Goal: Transaction & Acquisition: Purchase product/service

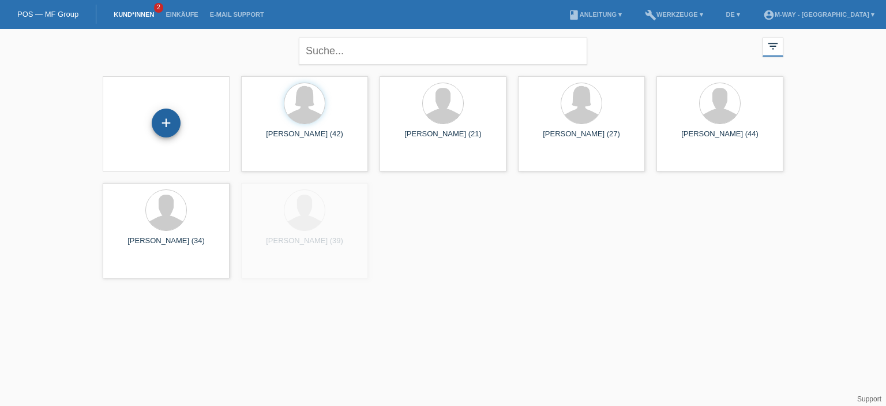
click at [159, 133] on div "+" at bounding box center [166, 122] width 29 height 29
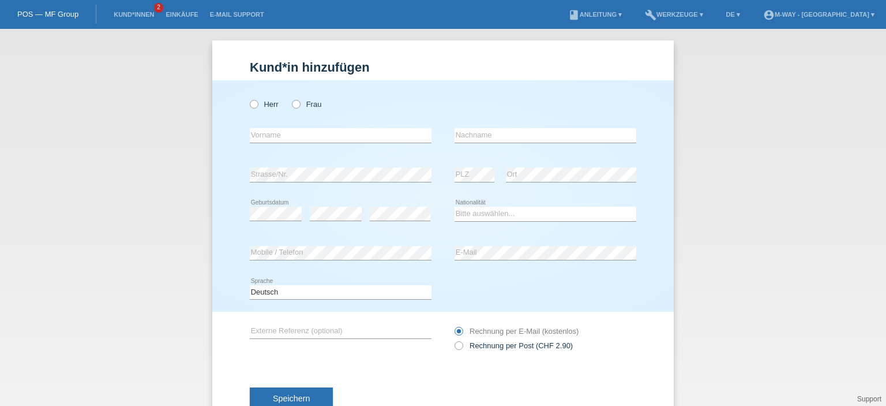
click at [164, 126] on div "Kund*in hinzufügen Kunde hinzufügen Kundin hinzufügen Herr Frau error Vorname e…" at bounding box center [443, 217] width 886 height 377
click at [302, 102] on label "Frau" at bounding box center [306, 104] width 29 height 9
click at [299, 102] on input "Frau" at bounding box center [296, 104] width 8 height 8
radio input "true"
click at [272, 137] on input "text" at bounding box center [341, 135] width 182 height 14
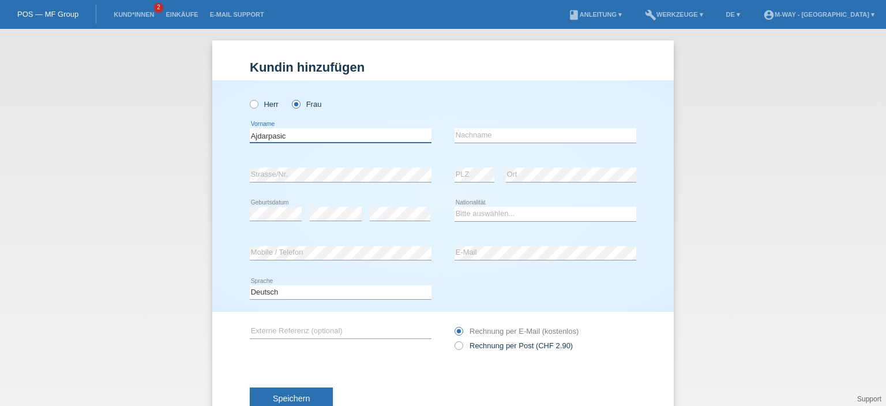
drag, startPoint x: 305, startPoint y: 139, endPoint x: 209, endPoint y: 121, distance: 96.9
click at [212, 121] on div "Herr Frau Ajdarpasic error Vorname C" at bounding box center [443, 195] width 462 height 231
type input "Ajdarpasic"
paste input "Ajdarpasic"
type input "Ajdarpasic"
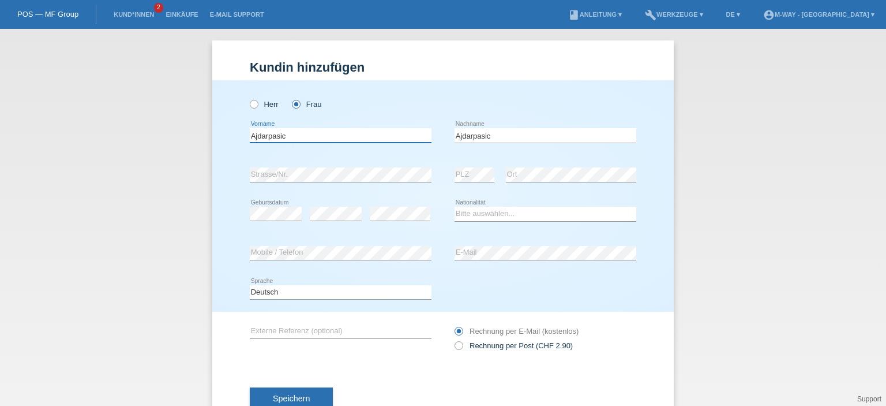
drag, startPoint x: 291, startPoint y: 135, endPoint x: 168, endPoint y: 107, distance: 125.5
click at [170, 106] on div "Kund*in hinzufügen Kunde hinzufügen Kundin hinzufügen Herr Frau Ajdarpasic erro…" at bounding box center [443, 217] width 886 height 377
type input "Zerina"
click at [493, 213] on select "Bitte auswählen... Schweiz Deutschland Liechtenstein Österreich ------------ Af…" at bounding box center [546, 214] width 182 height 14
select select "CH"
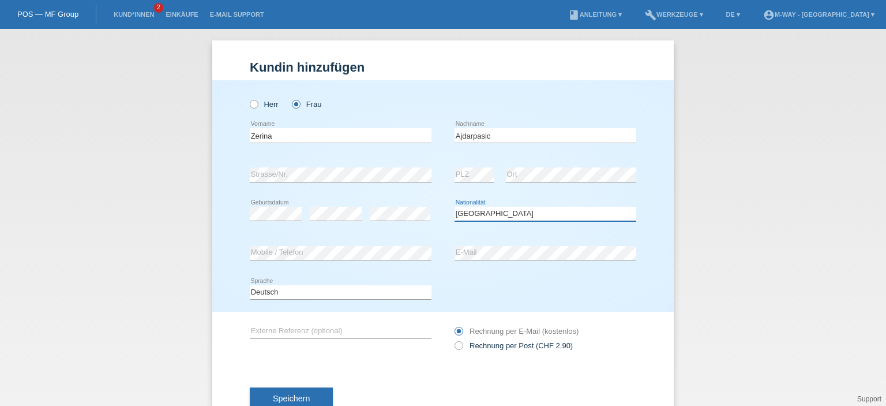
click at [455, 207] on select "Bitte auswählen... Schweiz Deutschland Liechtenstein Österreich ------------ Af…" at bounding box center [546, 214] width 182 height 14
click at [300, 394] on span "Speichern" at bounding box center [291, 398] width 37 height 9
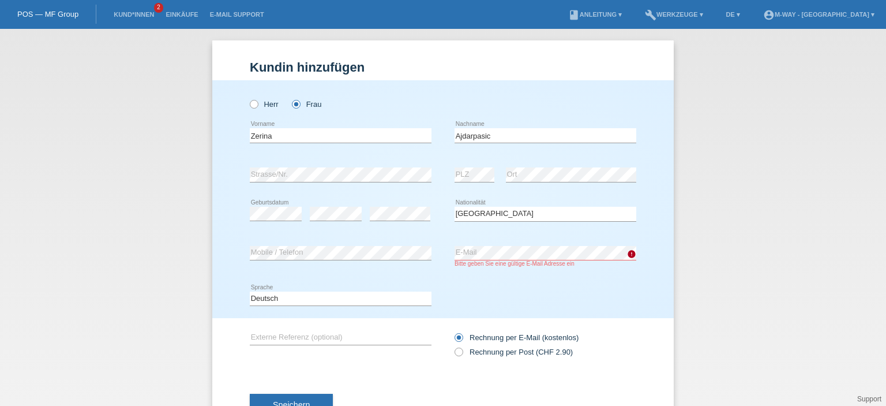
click at [607, 288] on div "Deutsch Français Italiano English error Sprache" at bounding box center [443, 298] width 387 height 39
click at [298, 396] on button "Speichern" at bounding box center [291, 405] width 83 height 22
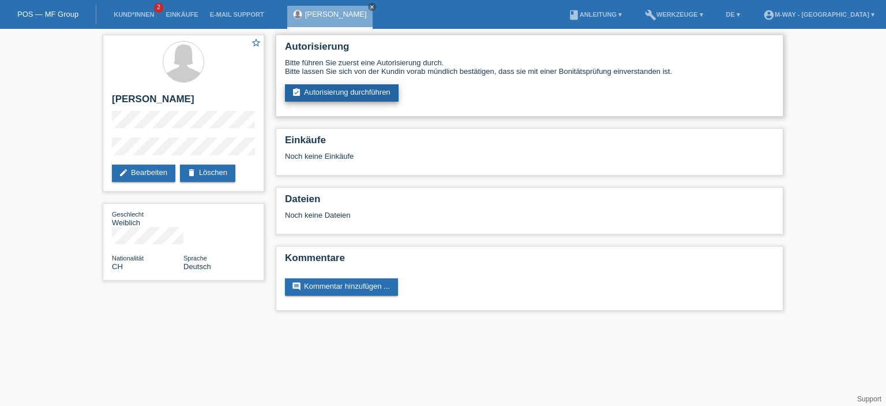
click at [346, 92] on link "assignment_turned_in Autorisierung durchführen" at bounding box center [342, 92] width 114 height 17
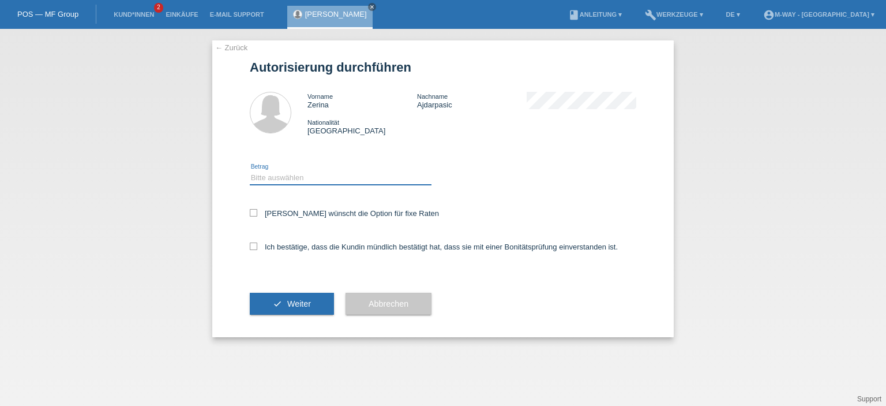
click at [268, 178] on select "Bitte auswählen CHF 1.00 - CHF 499.00 CHF 500.00 - CHF 1'999.00 CHF 2'000.00 - …" at bounding box center [341, 178] width 182 height 14
select select "3"
click at [250, 171] on select "Bitte auswählen CHF 1.00 - CHF 499.00 CHF 500.00 - CHF 1'999.00 CHF 2'000.00 - …" at bounding box center [341, 178] width 182 height 14
click at [257, 211] on label "Kundin wünscht die Option für fixe Raten" at bounding box center [344, 213] width 189 height 9
click at [257, 211] on input "Kundin wünscht die Option für fixe Raten" at bounding box center [254, 213] width 8 height 8
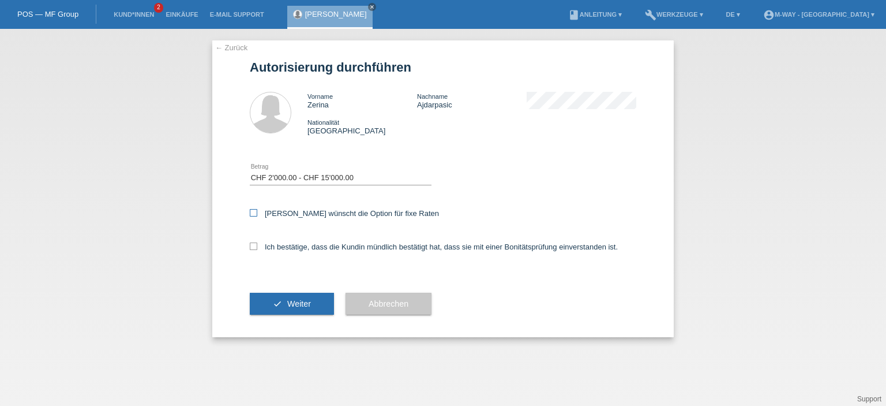
checkbox input "true"
drag, startPoint x: 253, startPoint y: 248, endPoint x: 256, endPoint y: 253, distance: 6.7
click at [253, 248] on icon at bounding box center [254, 246] width 8 height 8
click at [253, 248] on input "Ich bestätige, dass die Kundin mündlich bestätigt hat, dass sie mit einer Bonit…" at bounding box center [254, 246] width 8 height 8
checkbox input "true"
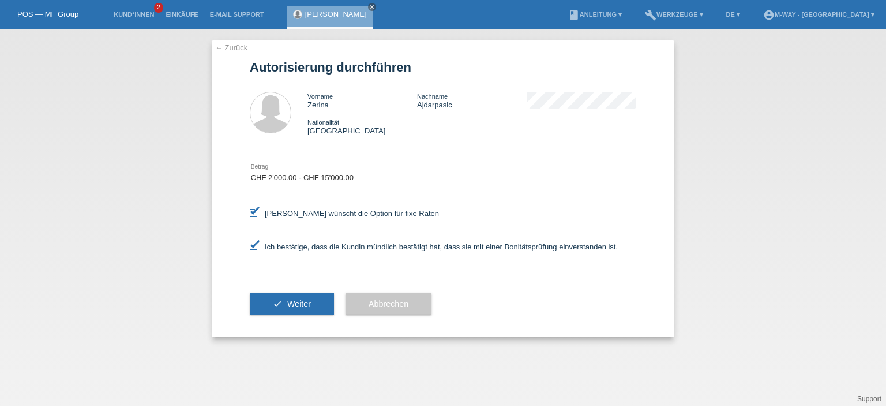
click at [284, 301] on button "check Weiter" at bounding box center [292, 304] width 84 height 22
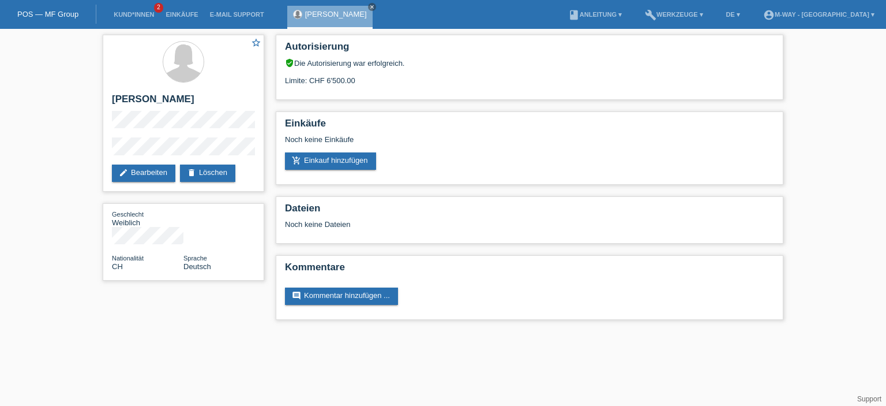
click at [53, 13] on link "POS — MF Group" at bounding box center [47, 14] width 61 height 9
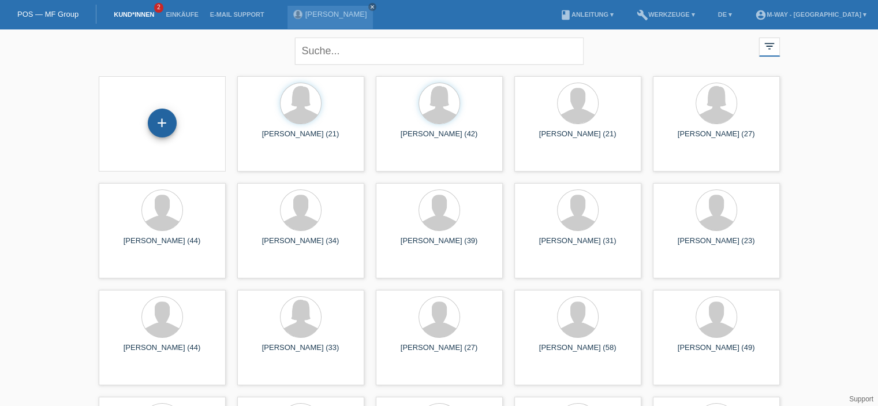
click at [167, 125] on div "+" at bounding box center [162, 122] width 29 height 29
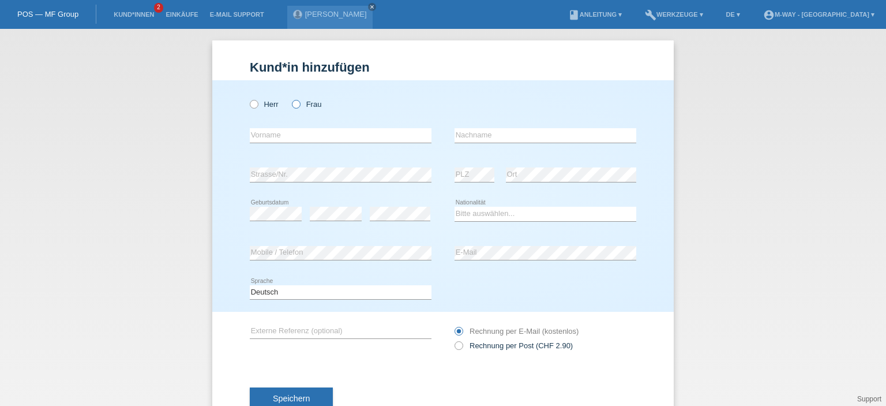
click at [290, 98] on icon at bounding box center [290, 98] width 0 height 0
click at [293, 107] on input "Frau" at bounding box center [296, 104] width 8 height 8
radio input "true"
click at [275, 139] on input "text" at bounding box center [341, 135] width 182 height 14
type input "Adriana"
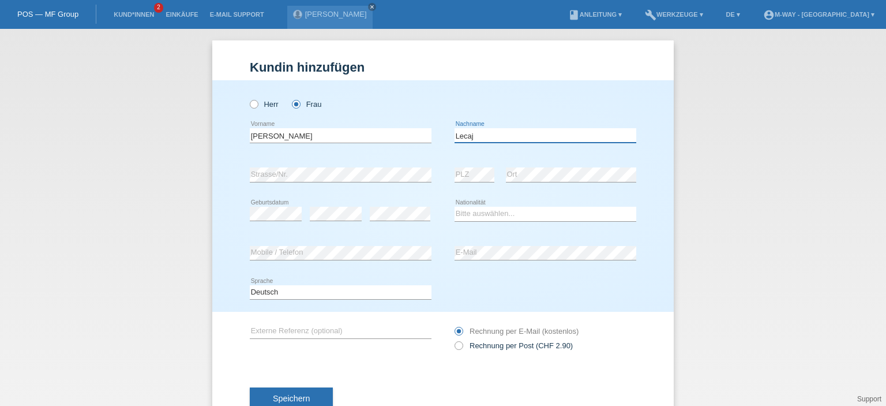
type input "Lecaj"
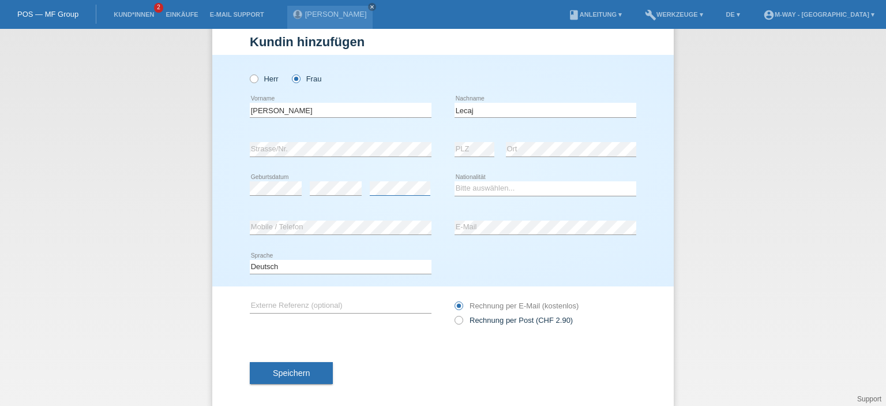
scroll to position [37, 0]
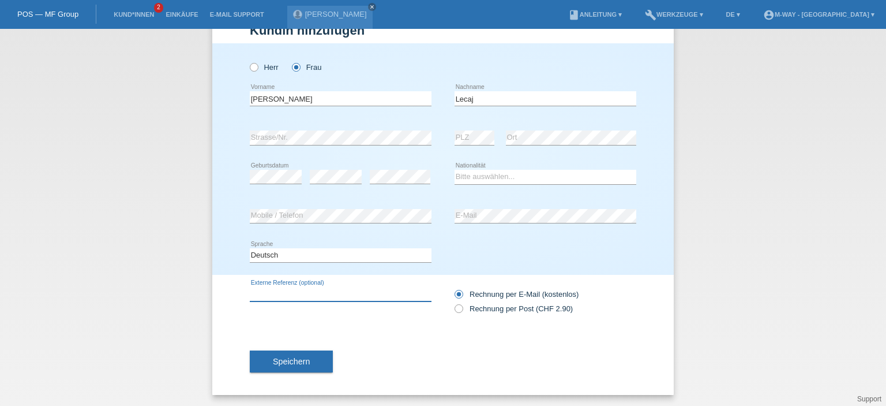
click at [342, 294] on input "text" at bounding box center [341, 294] width 182 height 14
click at [317, 357] on button "Speichern" at bounding box center [291, 361] width 83 height 22
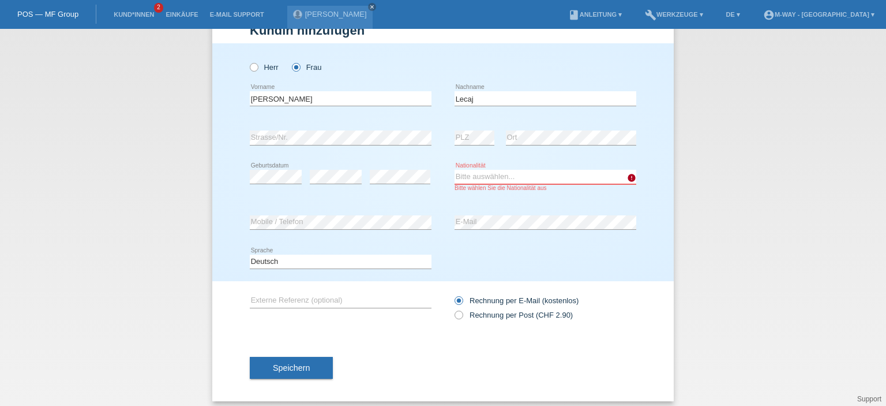
click at [514, 179] on select "Bitte auswählen... Schweiz Deutschland Liechtenstein Österreich ------------ Af…" at bounding box center [546, 177] width 182 height 14
select select "CH"
click at [455, 170] on select "Bitte auswählen... Schweiz Deutschland Liechtenstein Österreich ------------ Af…" at bounding box center [546, 177] width 182 height 14
click at [301, 372] on button "Speichern" at bounding box center [291, 368] width 83 height 22
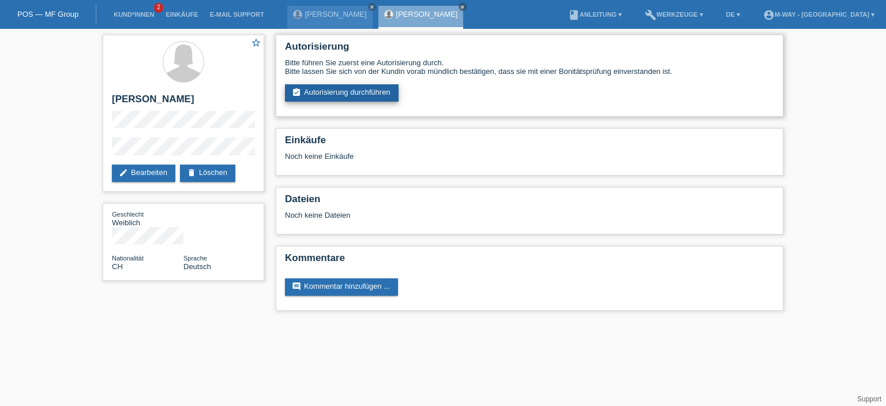
click at [357, 95] on link "assignment_turned_in Autorisierung durchführen" at bounding box center [342, 92] width 114 height 17
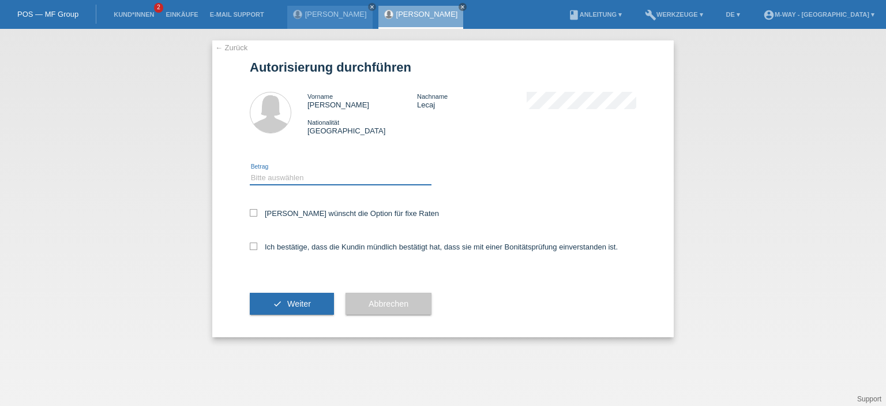
click at [295, 178] on select "Bitte auswählen CHF 1.00 - CHF 499.00 CHF 500.00 - CHF 1'999.00 CHF 2'000.00 - …" at bounding box center [341, 178] width 182 height 14
select select "3"
click at [250, 171] on select "Bitte auswählen CHF 1.00 - CHF 499.00 CHF 500.00 - CHF 1'999.00 CHF 2'000.00 - …" at bounding box center [341, 178] width 182 height 14
click at [310, 214] on label "Kundin wünscht die Option für fixe Raten" at bounding box center [344, 213] width 189 height 9
click at [257, 214] on input "Kundin wünscht die Option für fixe Raten" at bounding box center [254, 213] width 8 height 8
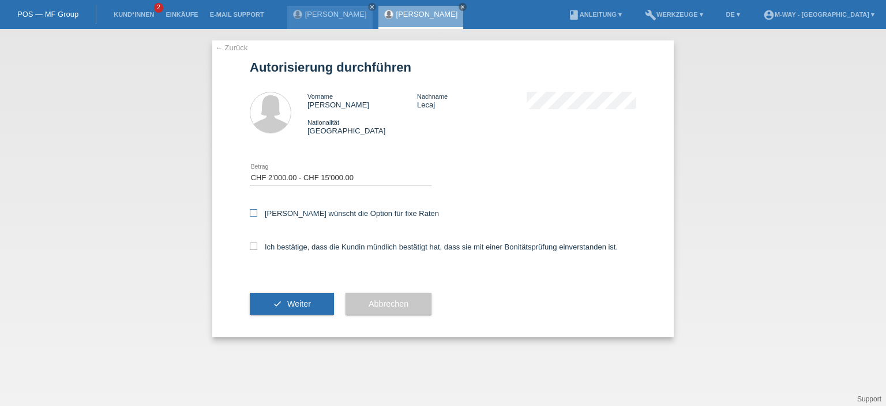
checkbox input "true"
click at [288, 249] on label "Ich bestätige, dass die Kundin mündlich bestätigt hat, dass sie mit einer Bonit…" at bounding box center [434, 246] width 368 height 9
click at [257, 249] on input "Ich bestätige, dass die Kundin mündlich bestätigt hat, dass sie mit einer Bonit…" at bounding box center [254, 246] width 8 height 8
checkbox input "true"
click at [312, 307] on button "check Weiter" at bounding box center [292, 304] width 84 height 22
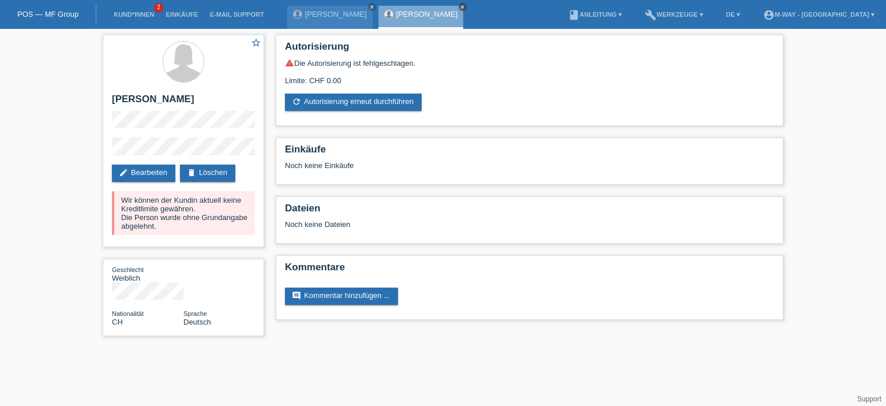
click at [460, 5] on icon "close" at bounding box center [463, 7] width 6 height 6
click at [54, 17] on link "POS — MF Group" at bounding box center [47, 14] width 61 height 9
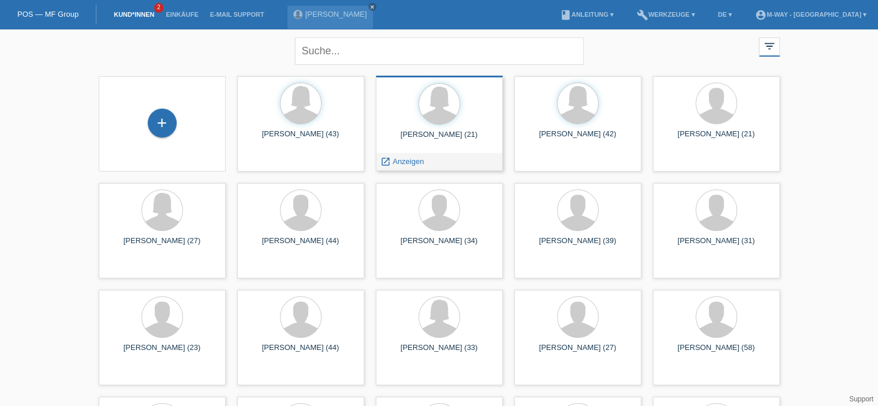
click at [449, 122] on div at bounding box center [439, 104] width 108 height 43
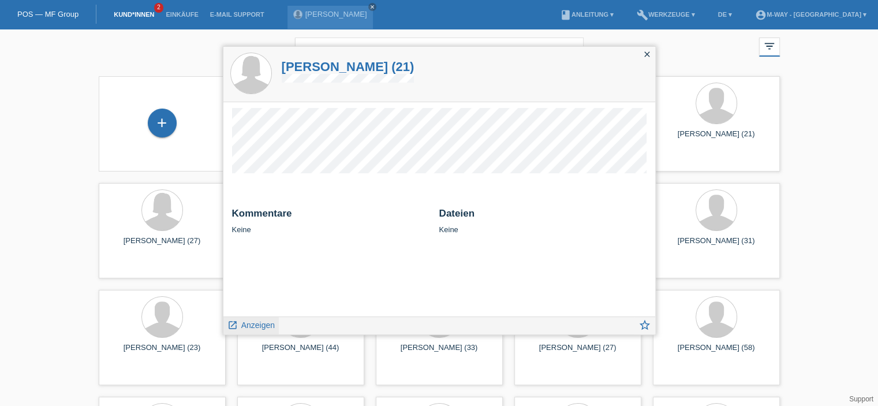
click at [250, 323] on span "Anzeigen" at bounding box center [257, 324] width 33 height 9
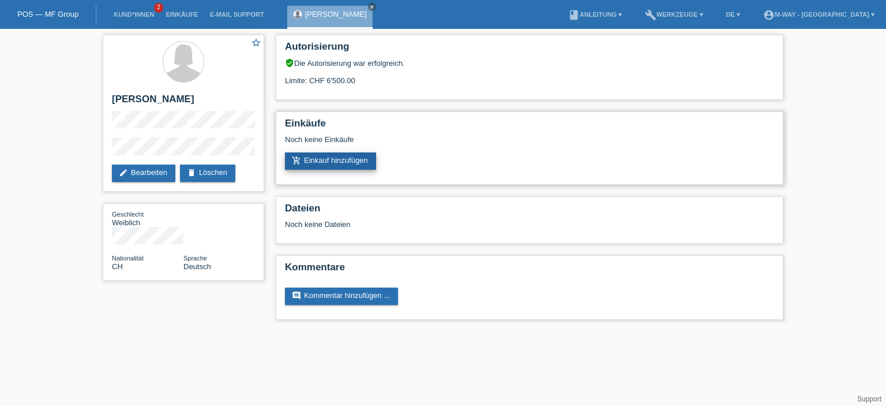
click at [347, 158] on link "add_shopping_cart Einkauf hinzufügen" at bounding box center [330, 160] width 91 height 17
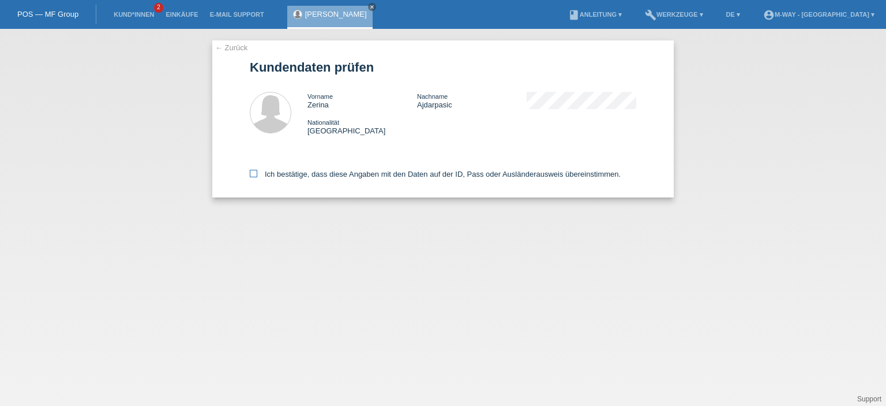
click at [256, 173] on icon at bounding box center [254, 174] width 8 height 8
click at [256, 173] on input "Ich bestätige, dass diese Angaben mit den Daten auf der ID, Pass oder Ausländer…" at bounding box center [254, 174] width 8 height 8
checkbox input "true"
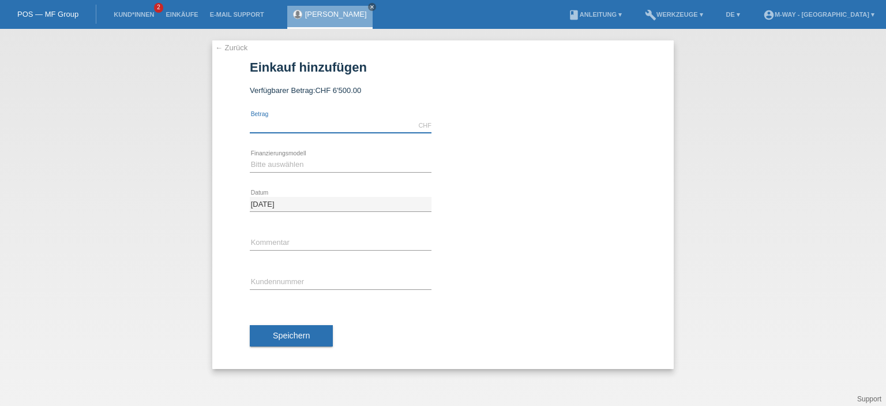
click at [318, 128] on input "text" at bounding box center [341, 125] width 182 height 14
type input "2979.40"
click at [353, 170] on select "Bitte auswählen Fixe Raten Kauf auf Rechnung mit Teilzahlungsoption" at bounding box center [341, 165] width 182 height 14
select select "77"
click at [250, 158] on select "Bitte auswählen Fixe Raten Kauf auf Rechnung mit Teilzahlungsoption" at bounding box center [341, 165] width 182 height 14
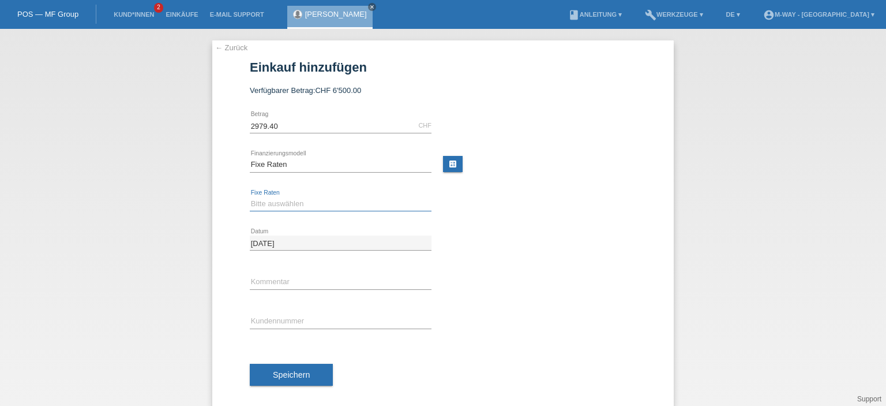
click at [312, 204] on select "Bitte auswählen 4 Raten 5 Raten 6 Raten 7 Raten 8 Raten 9 Raten 10 Raten 11 Rat…" at bounding box center [341, 204] width 182 height 14
select select "202"
click at [250, 197] on select "Bitte auswählen 4 Raten 5 Raten 6 Raten 7 Raten 8 Raten 9 Raten 10 Raten 11 Rat…" at bounding box center [341, 204] width 182 height 14
click at [288, 278] on input "text" at bounding box center [341, 282] width 182 height 14
type input "neues EBIke"
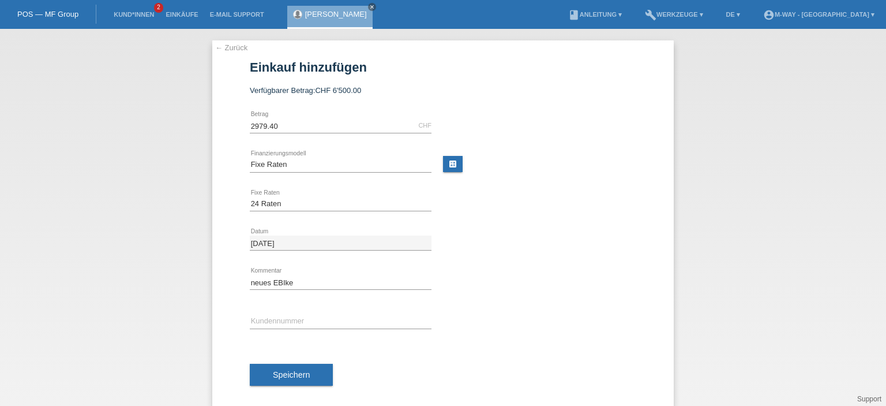
click at [399, 312] on div "error Kundennummer" at bounding box center [341, 321] width 182 height 39
click at [346, 317] on input "text" at bounding box center [341, 321] width 182 height 14
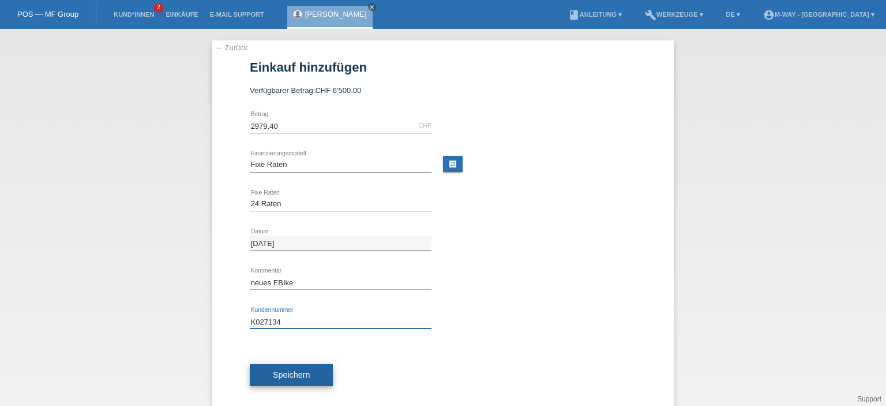
type input "K027134"
click at [314, 371] on button "Speichern" at bounding box center [291, 375] width 83 height 22
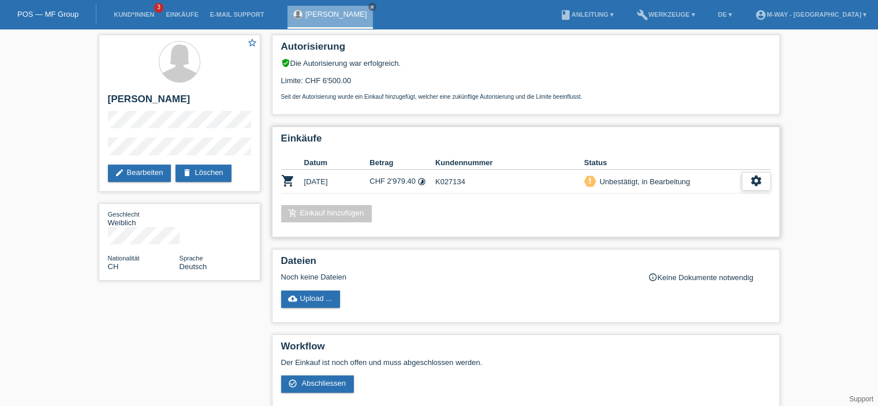
click at [758, 181] on icon "settings" at bounding box center [756, 180] width 13 height 13
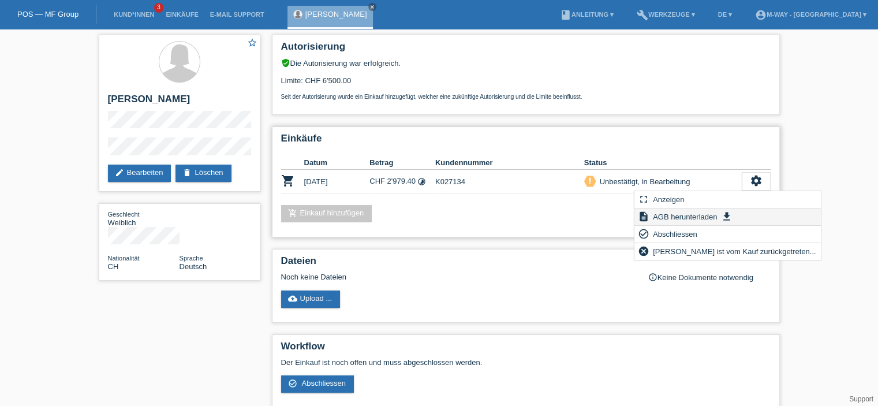
click at [701, 216] on span "AGB herunterladen" at bounding box center [685, 216] width 68 height 14
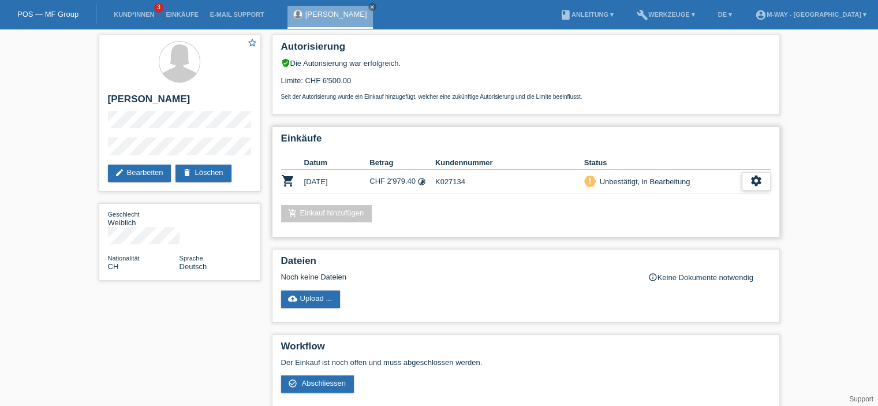
click at [760, 177] on icon "settings" at bounding box center [756, 180] width 13 height 13
click at [667, 234] on span "Abschliessen" at bounding box center [663, 234] width 48 height 14
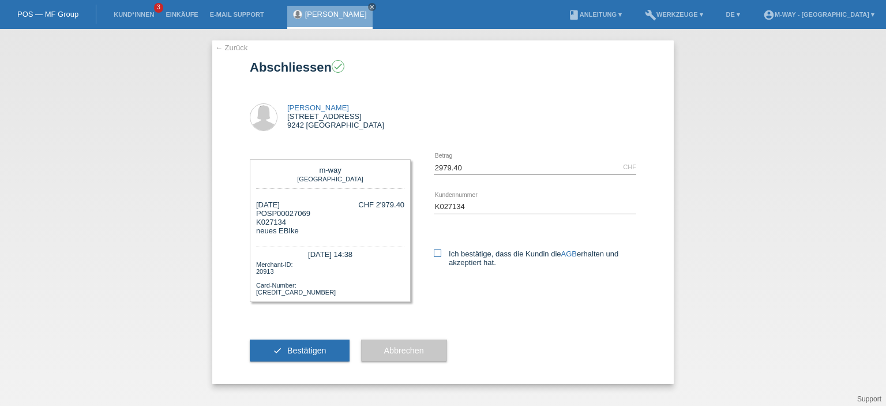
click at [437, 255] on icon at bounding box center [438, 253] width 8 height 8
click at [437, 255] on input "Ich bestätige, dass die Kundin die AGB erhalten und akzeptiert hat." at bounding box center [438, 253] width 8 height 8
checkbox input "true"
click at [329, 343] on button "check Bestätigen" at bounding box center [300, 350] width 100 height 22
